Goal: Task Accomplishment & Management: Complete application form

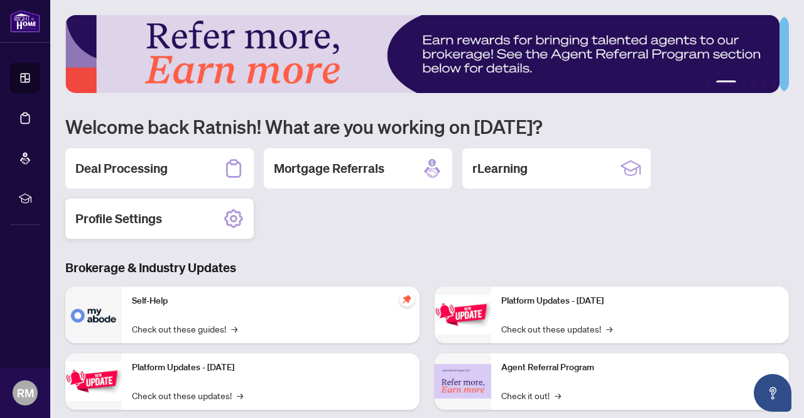
scroll to position [158, 0]
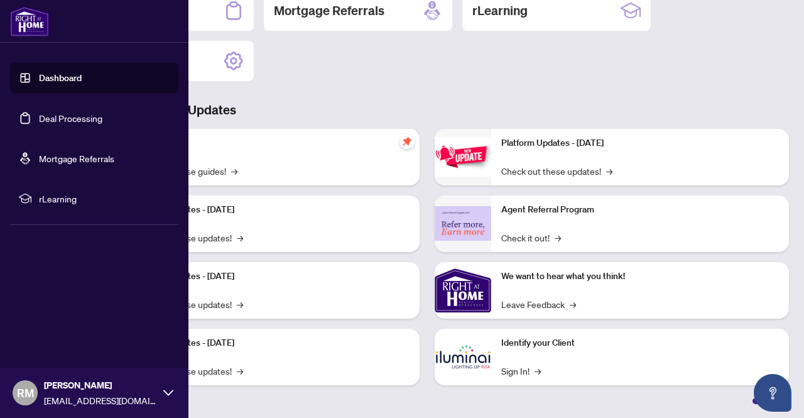
click at [50, 84] on link "Dashboard" at bounding box center [60, 77] width 43 height 11
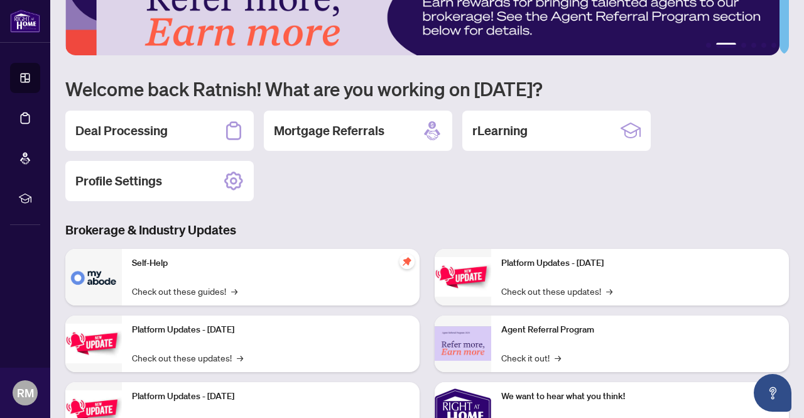
scroll to position [37, 0]
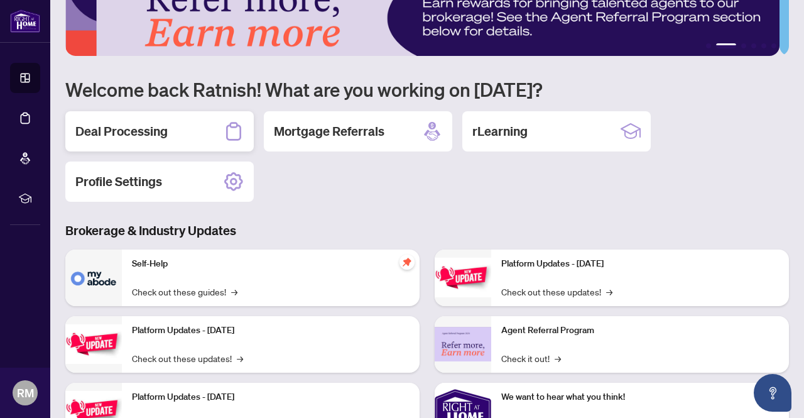
click at [150, 111] on div "Deal Processing" at bounding box center [159, 131] width 188 height 40
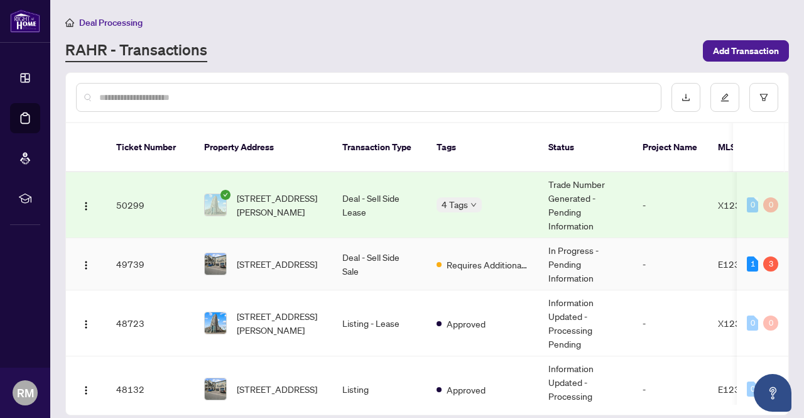
click at [249, 257] on span "[STREET_ADDRESS]" at bounding box center [277, 264] width 80 height 14
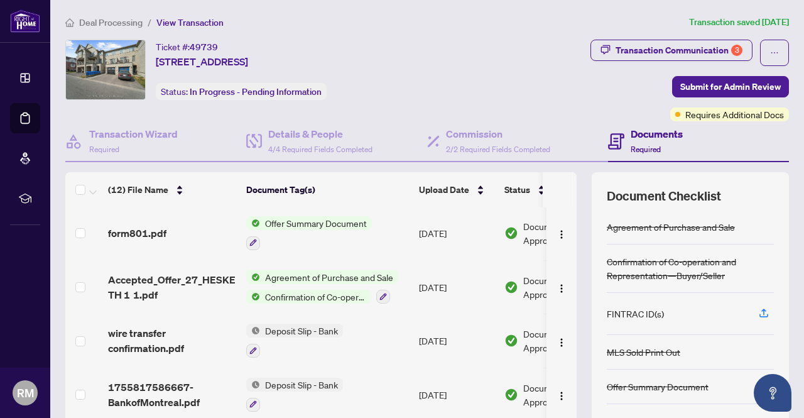
scroll to position [107, 0]
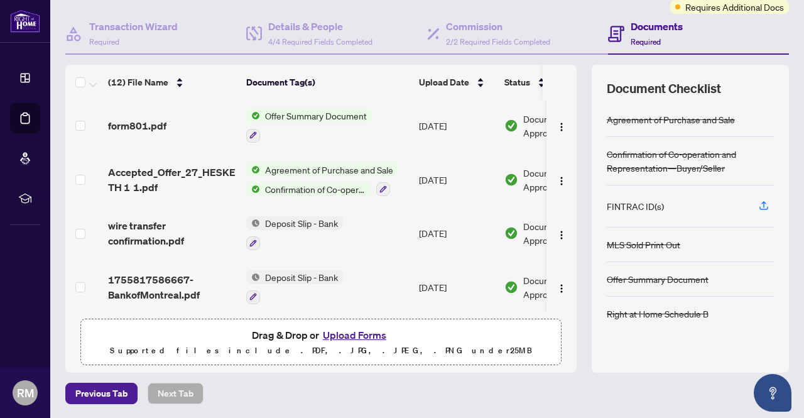
click at [345, 332] on button "Upload Forms" at bounding box center [354, 335] width 71 height 16
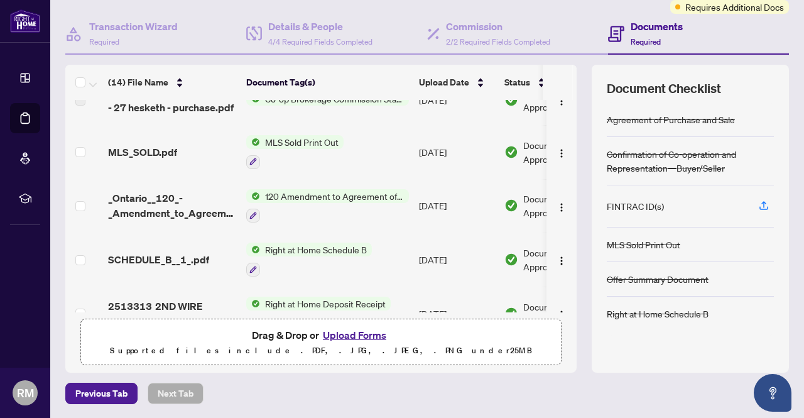
scroll to position [0, 0]
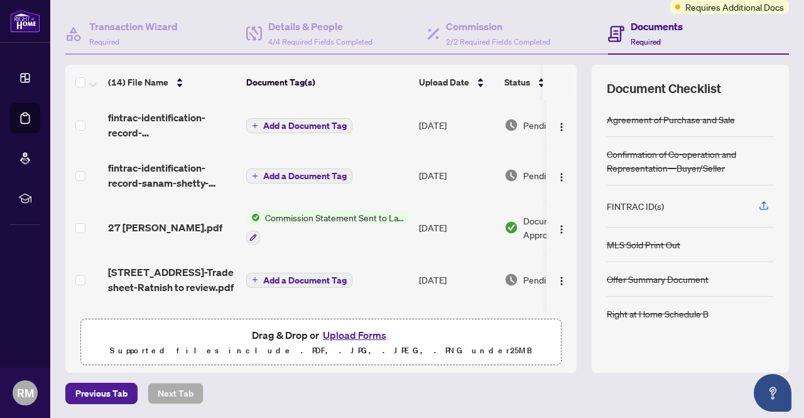
click at [336, 176] on span "Add a Document Tag" at bounding box center [305, 175] width 84 height 9
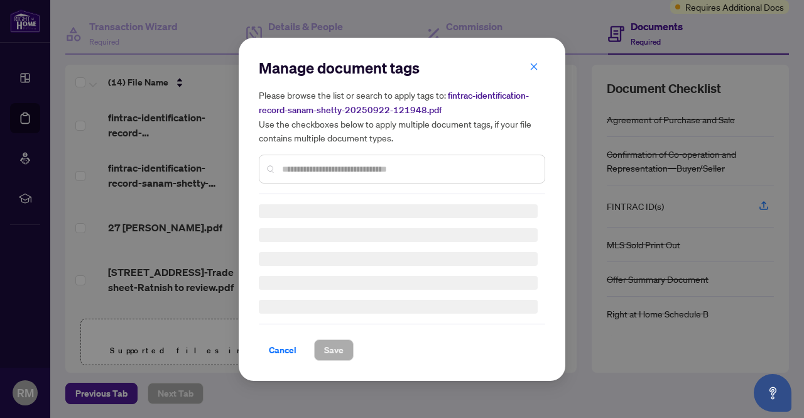
click at [336, 170] on input "text" at bounding box center [408, 169] width 252 height 14
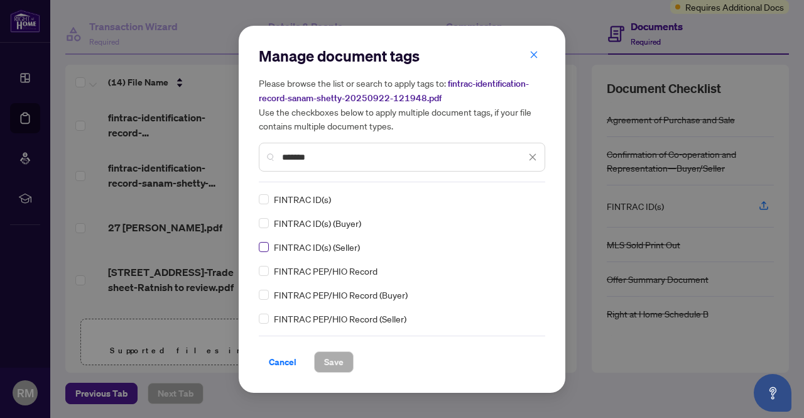
type input "*******"
click at [329, 360] on span "Save" at bounding box center [333, 362] width 19 height 20
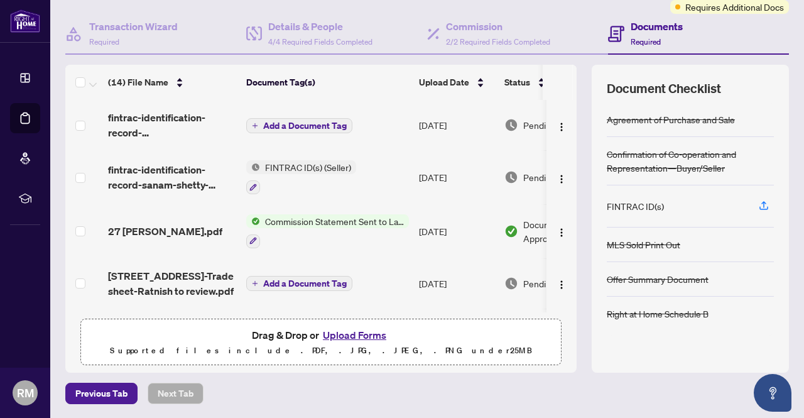
click at [289, 124] on span "Add a Document Tag" at bounding box center [305, 125] width 84 height 9
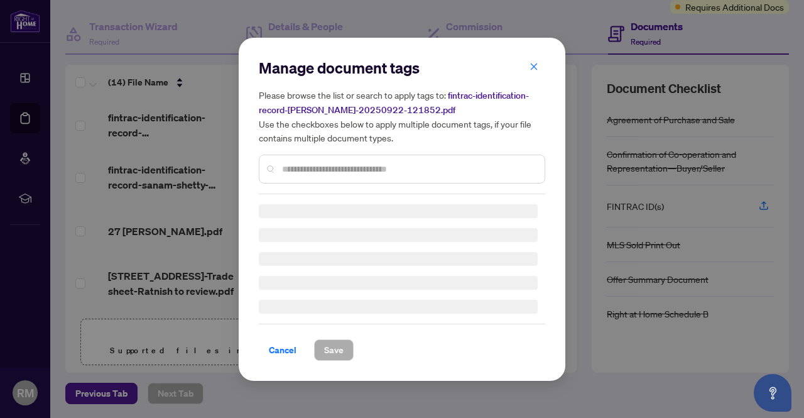
click at [318, 175] on input "text" at bounding box center [408, 169] width 252 height 14
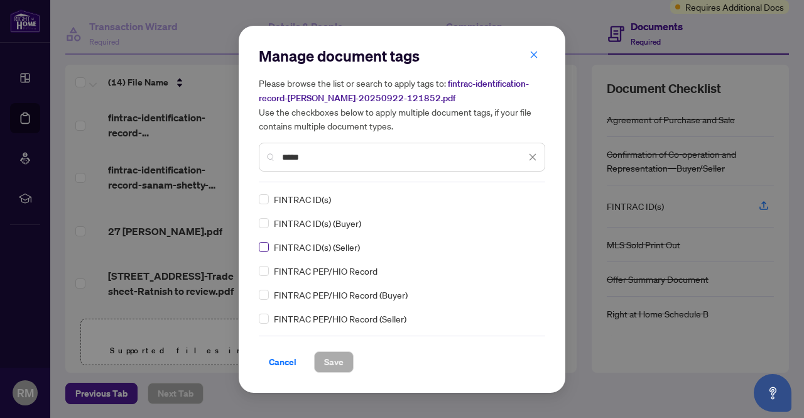
type input "*****"
click at [327, 365] on span "Save" at bounding box center [333, 362] width 19 height 20
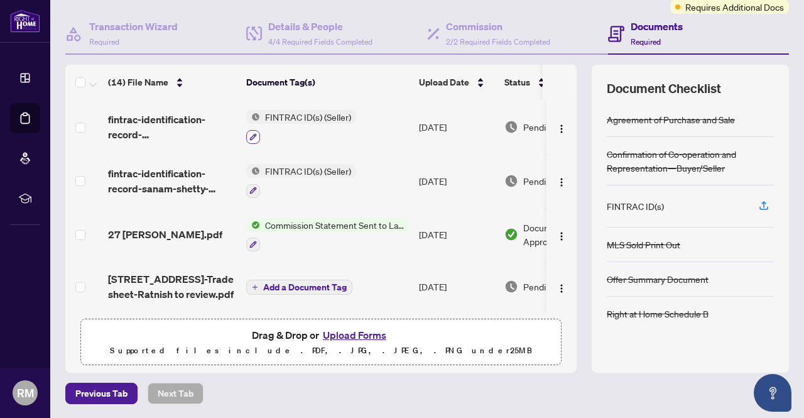
click at [254, 133] on icon "button" at bounding box center [253, 137] width 8 height 8
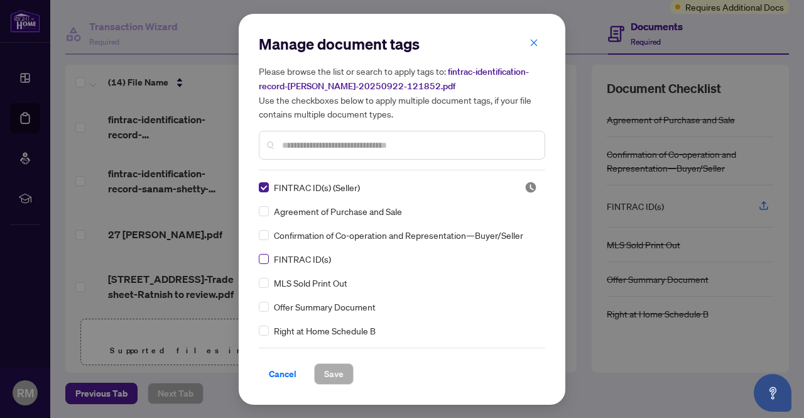
click at [263, 252] on label at bounding box center [264, 259] width 10 height 14
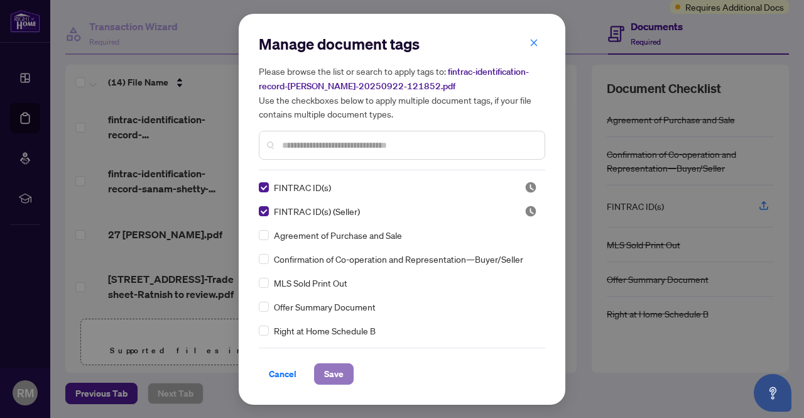
click at [324, 376] on span "Save" at bounding box center [333, 374] width 19 height 20
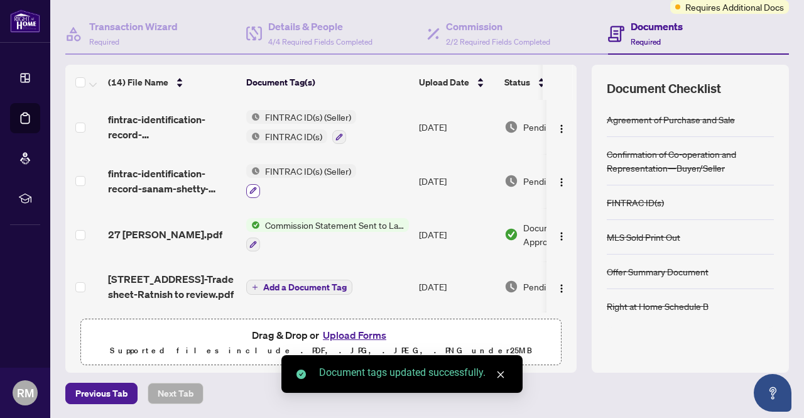
click at [256, 187] on icon "button" at bounding box center [253, 191] width 8 height 8
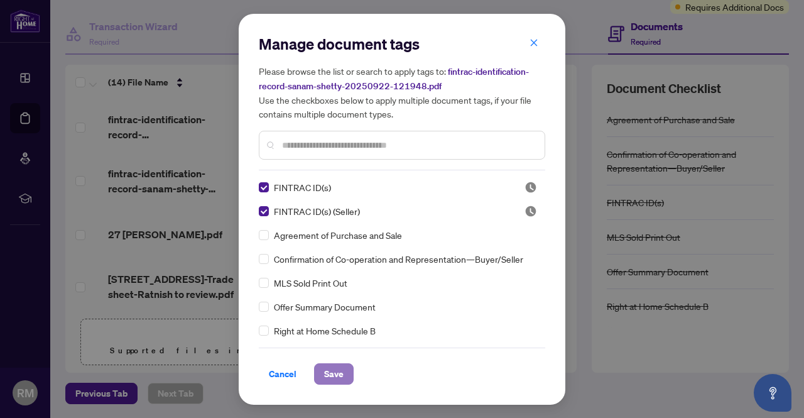
click at [340, 381] on button "Save" at bounding box center [334, 373] width 40 height 21
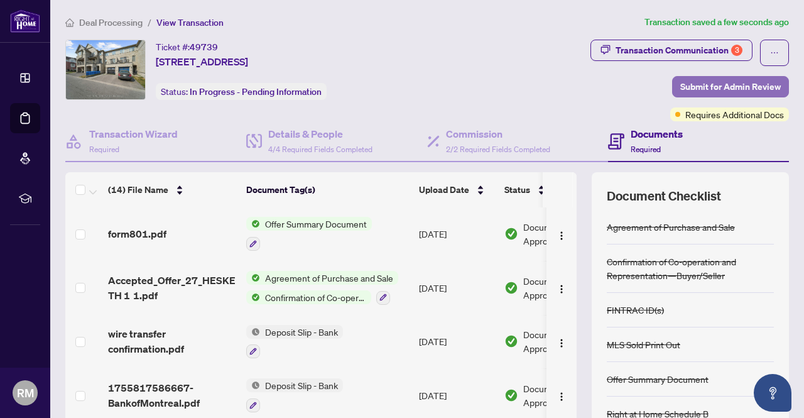
click at [720, 84] on span "Submit for Admin Review" at bounding box center [730, 87] width 100 height 20
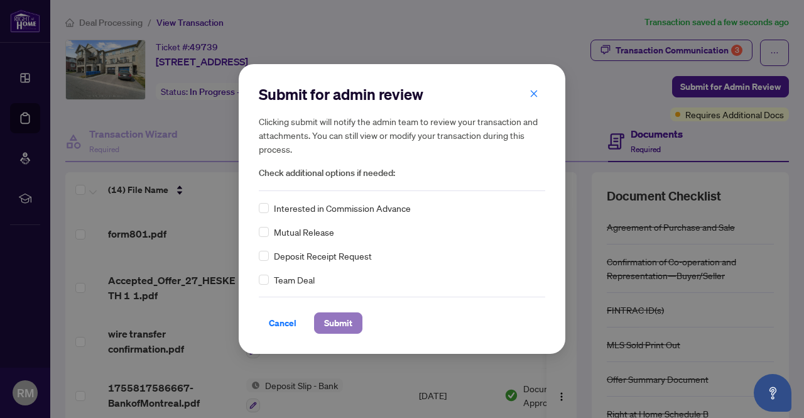
click at [342, 324] on span "Submit" at bounding box center [338, 323] width 28 height 20
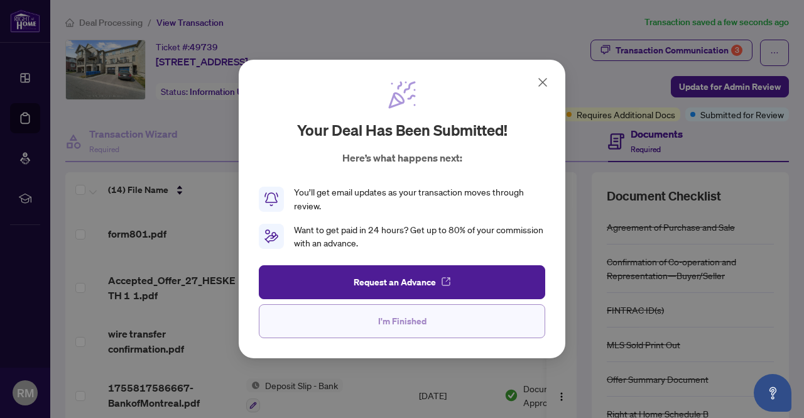
click at [401, 326] on span "I'm Finished" at bounding box center [402, 321] width 48 height 20
